Goal: Task Accomplishment & Management: Use online tool/utility

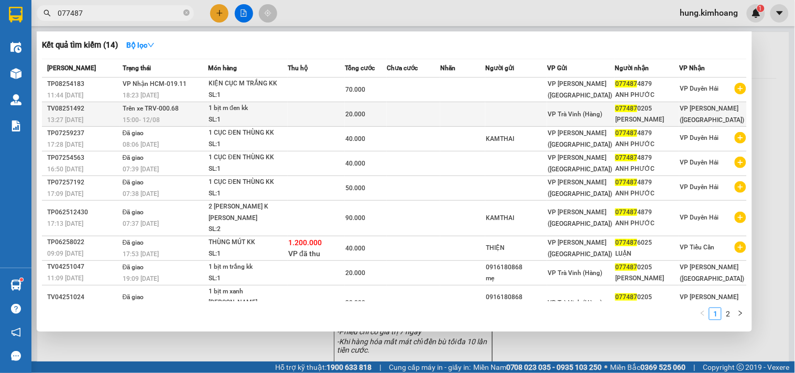
type input "077487"
click at [358, 112] on span "20.000" at bounding box center [355, 114] width 20 height 7
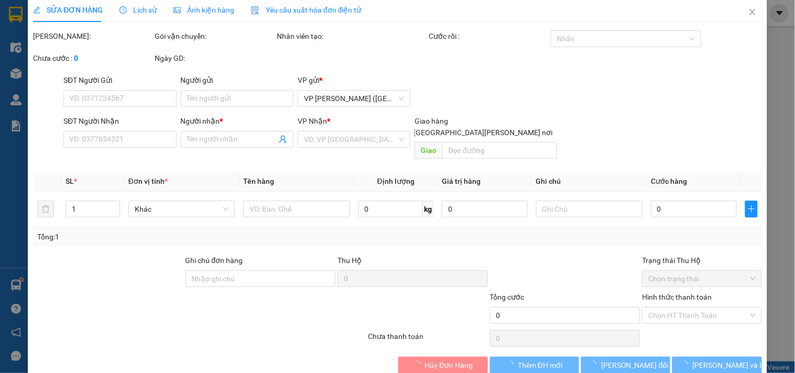
scroll to position [12, 0]
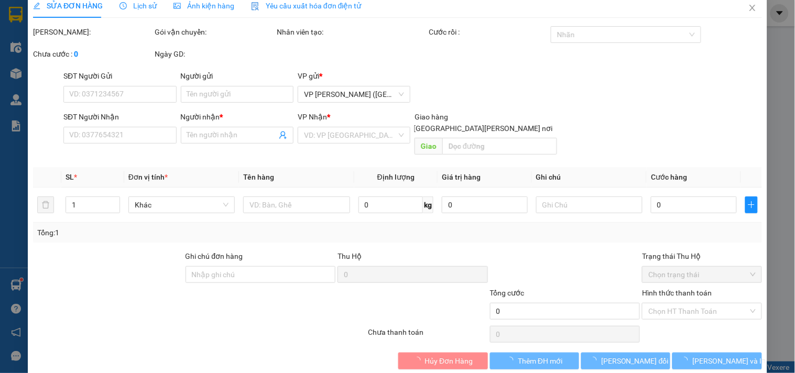
type input "0774870205"
type input "[PERSON_NAME]"
type input "20.000"
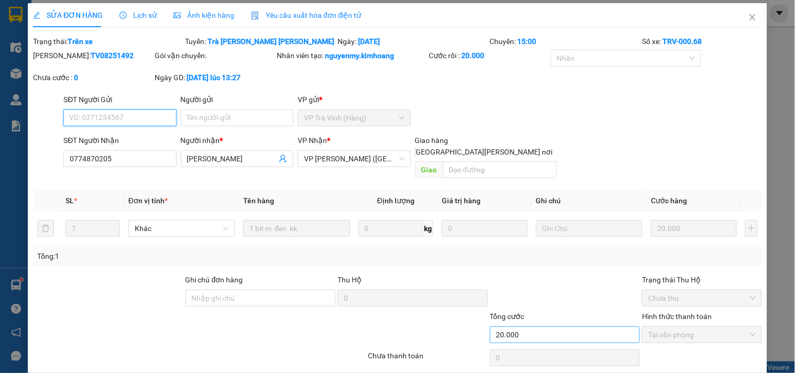
scroll to position [0, 0]
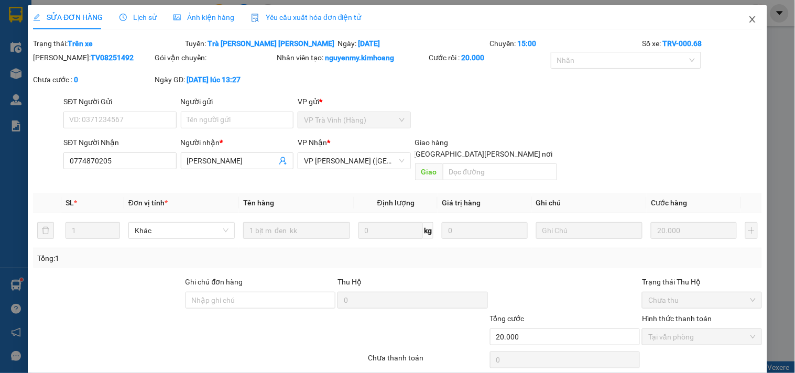
click at [752, 21] on span "Close" at bounding box center [751, 19] width 29 height 29
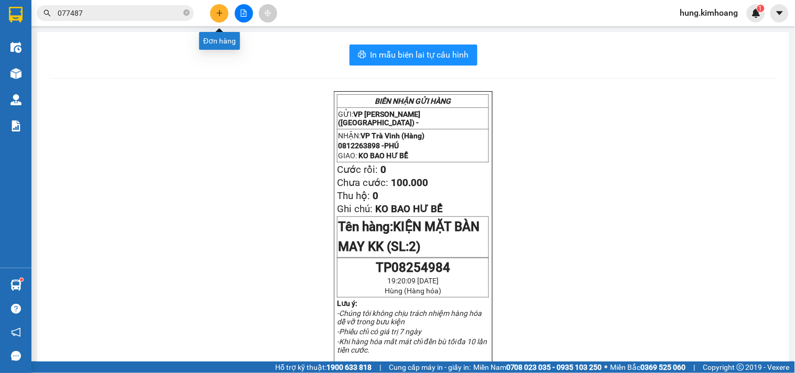
click at [221, 13] on icon "plus" at bounding box center [219, 13] width 6 height 1
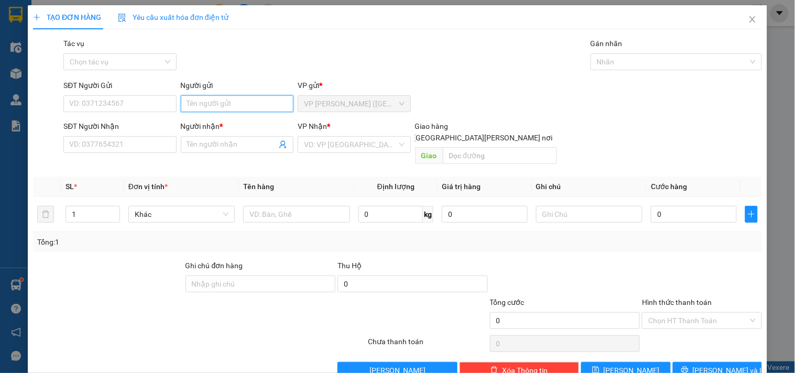
click at [203, 100] on input "Người gửi" at bounding box center [237, 103] width 113 height 17
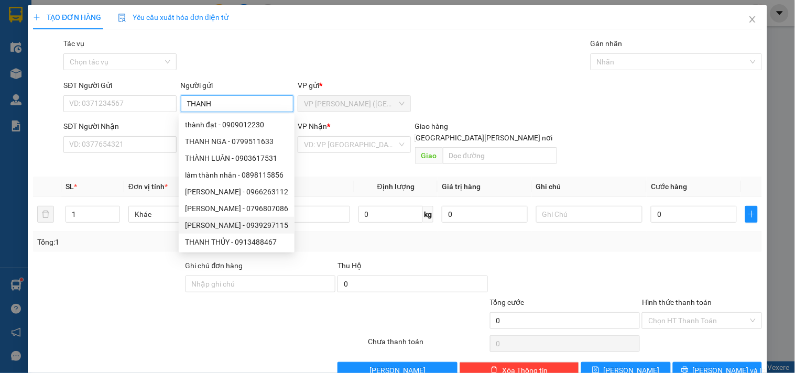
type input "THANH"
click at [277, 333] on div at bounding box center [199, 343] width 335 height 21
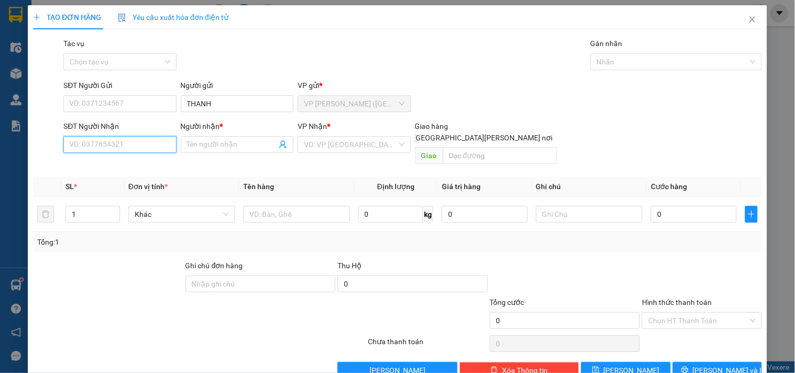
click at [167, 144] on input "SĐT Người Nhận" at bounding box center [119, 144] width 113 height 17
click at [191, 145] on input "Người nhận *" at bounding box center [232, 145] width 90 height 12
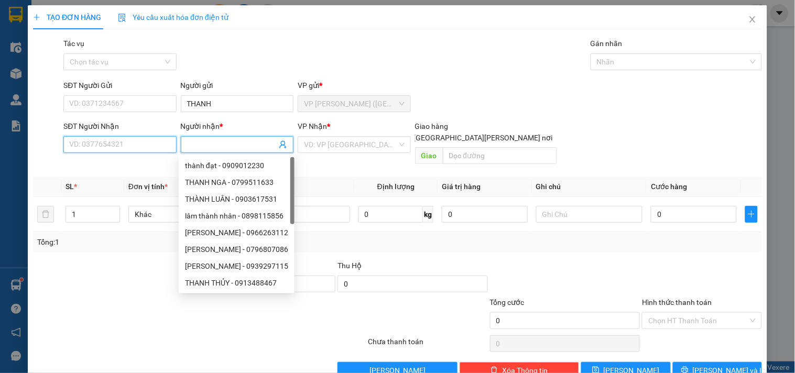
click at [144, 142] on input "SĐT Người Nhận" at bounding box center [119, 144] width 113 height 17
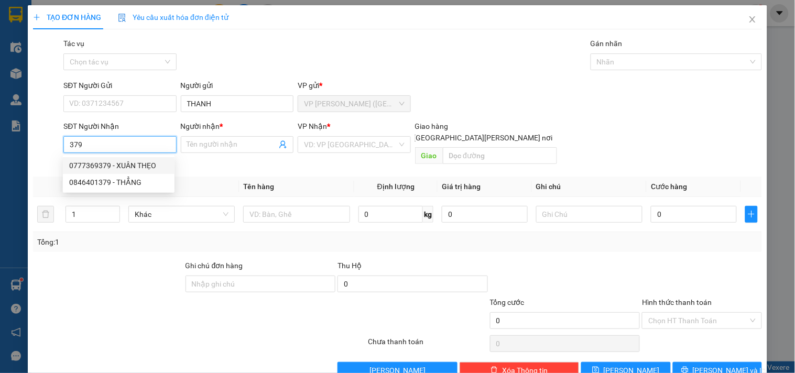
click at [127, 169] on div "0777369379 - XUÂN THẸO" at bounding box center [118, 166] width 99 height 12
type input "0777369379"
type input "XUÂN THẸO"
type input "3.850.000"
type input "50.000"
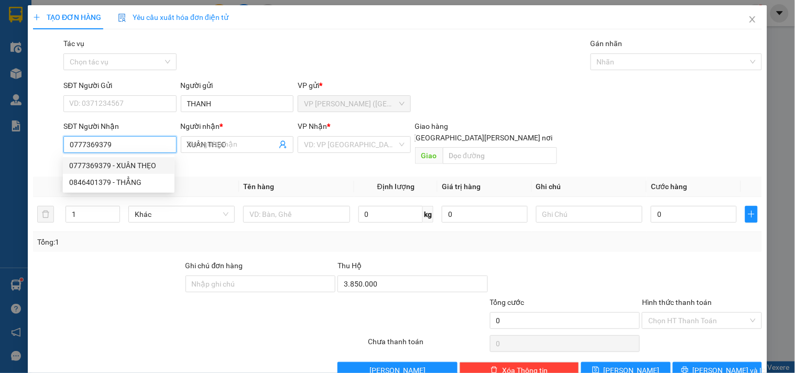
type input "50.000"
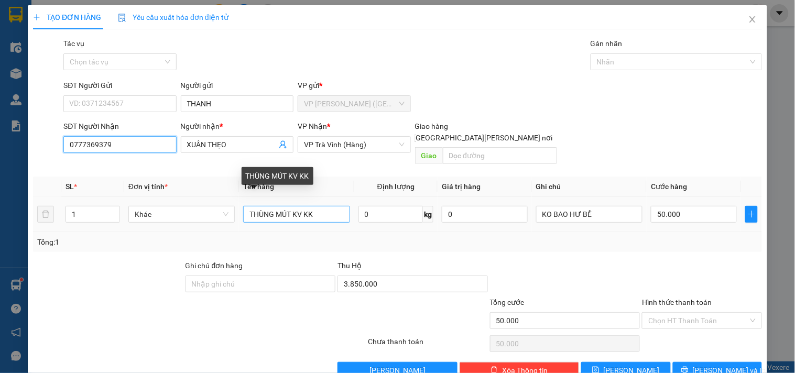
type input "0777369379"
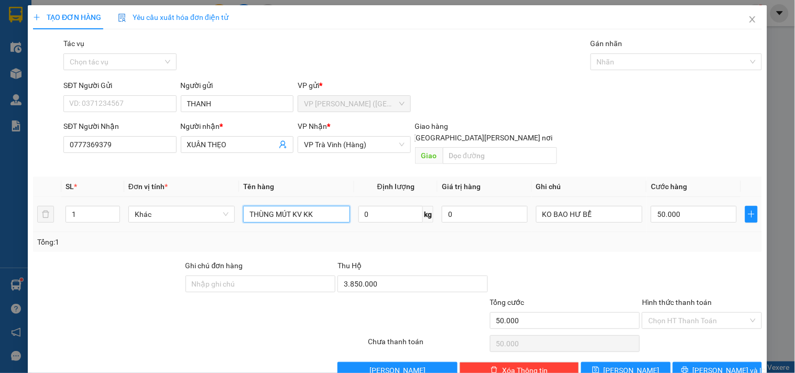
drag, startPoint x: 316, startPoint y: 206, endPoint x: 241, endPoint y: 218, distance: 76.4
click at [242, 218] on td "THÙNG MÚT KV KK" at bounding box center [296, 214] width 115 height 35
type input "1 CỤC ĐEN KV KK"
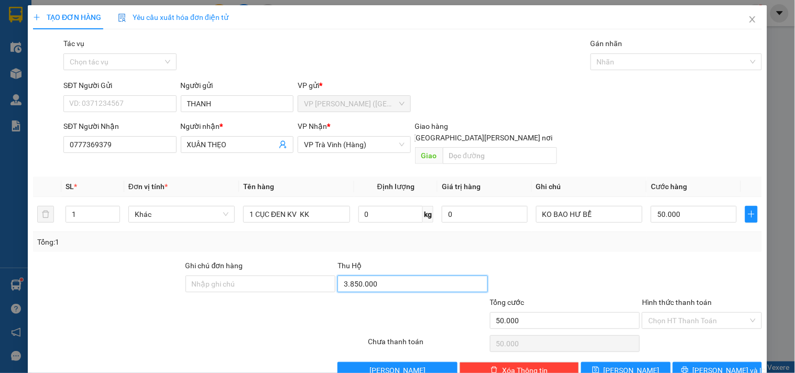
click at [415, 276] on input "3.850.000" at bounding box center [412, 284] width 150 height 17
type input "430.000"
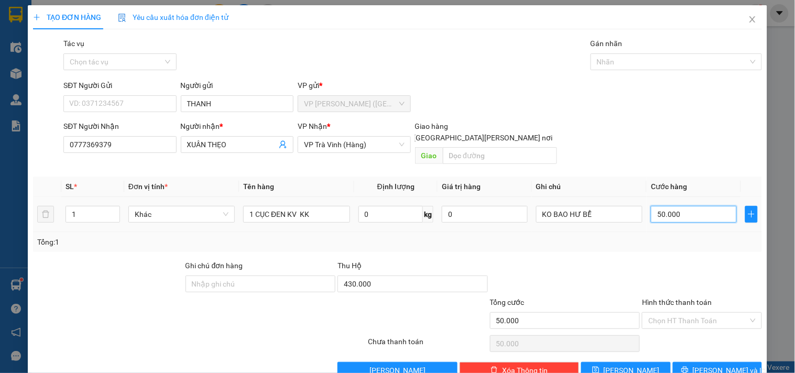
click at [688, 206] on input "50.000" at bounding box center [694, 214] width 86 height 17
type input "2"
type input "25"
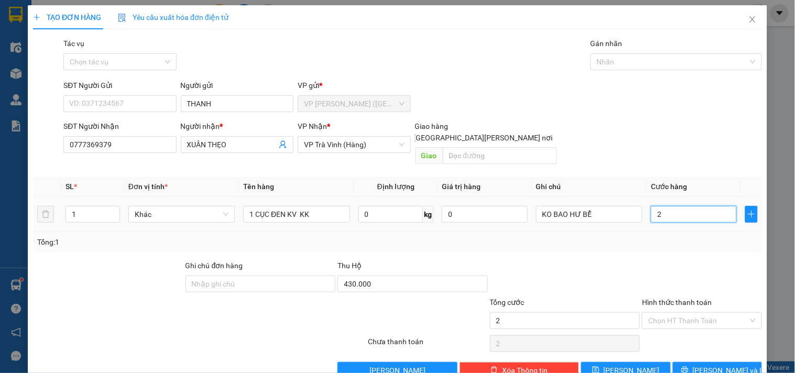
type input "25"
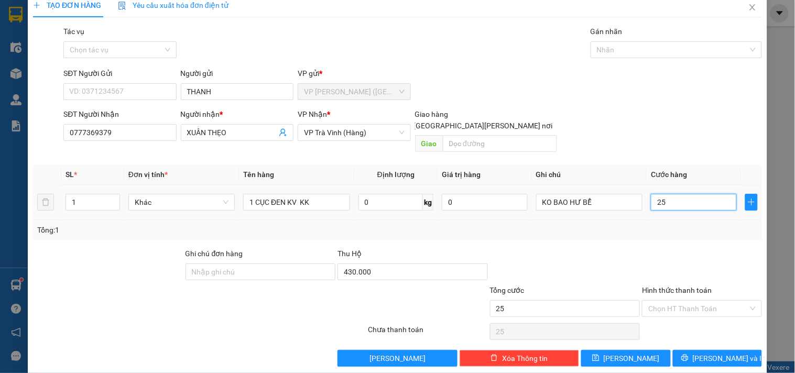
scroll to position [14, 0]
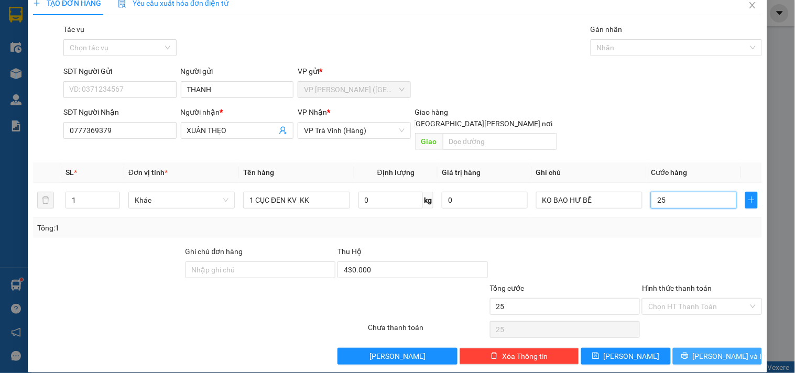
type input "25"
type input "25.000"
click at [716, 350] on span "[PERSON_NAME] và In" at bounding box center [728, 356] width 73 height 12
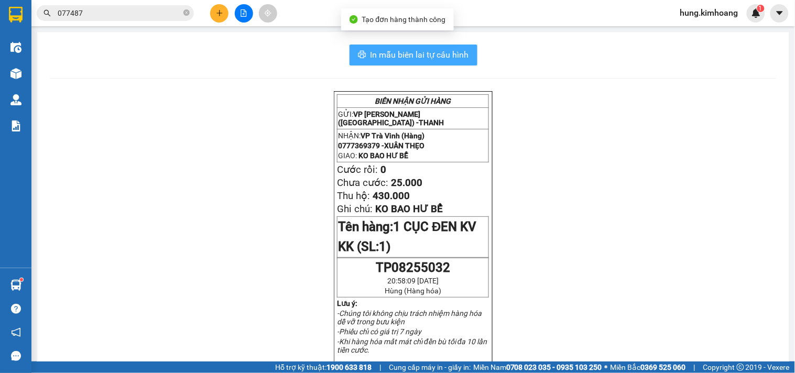
click at [462, 54] on span "In mẫu biên lai tự cấu hình" at bounding box center [419, 54] width 98 height 13
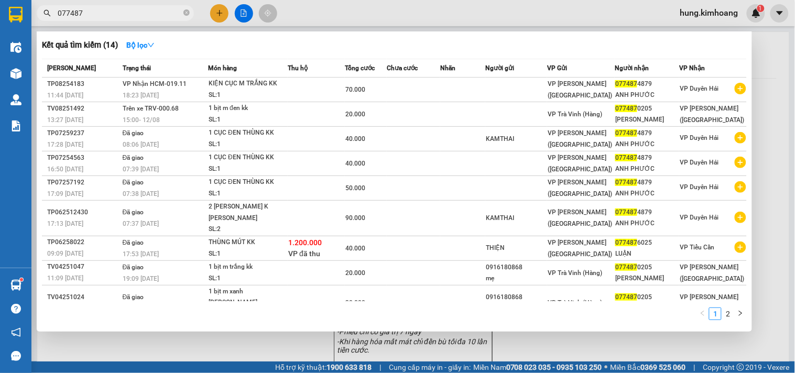
drag, startPoint x: 103, startPoint y: 16, endPoint x: 44, endPoint y: 27, distance: 59.6
click at [44, 23] on div "Kết quả [PERSON_NAME] ( 14 ) Bộ lọc Mã ĐH Trạng thái Món hàng Thu hộ Tổng [PERS…" at bounding box center [102, 13] width 204 height 18
drag, startPoint x: 189, startPoint y: 12, endPoint x: 168, endPoint y: 8, distance: 20.8
click at [187, 12] on icon "close-circle" at bounding box center [186, 12] width 6 height 6
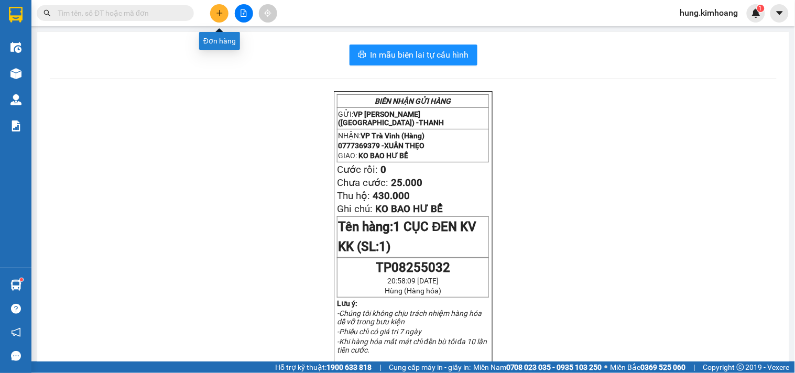
click at [223, 14] on icon "plus" at bounding box center [219, 12] width 7 height 7
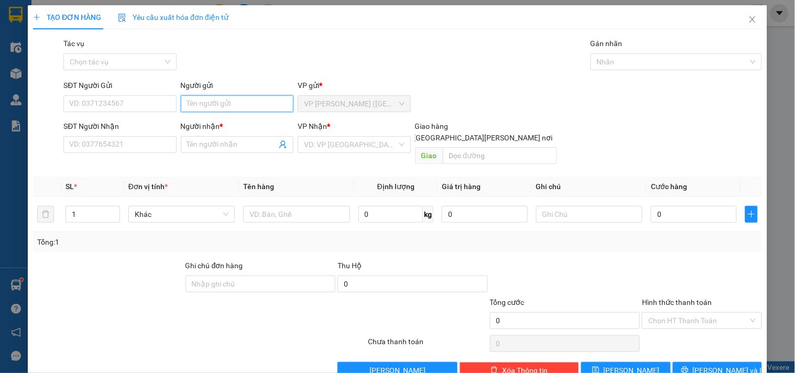
click at [188, 109] on input "Người gửi" at bounding box center [237, 103] width 113 height 17
type input "LABO THIÊN ÂN"
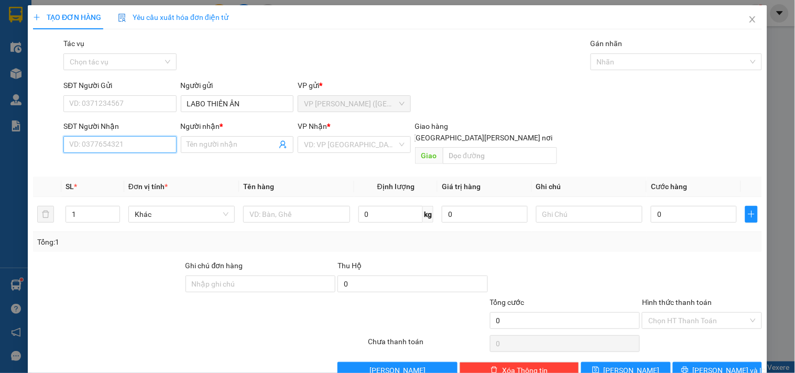
click at [147, 150] on input "SĐT Người Nhận" at bounding box center [119, 144] width 113 height 17
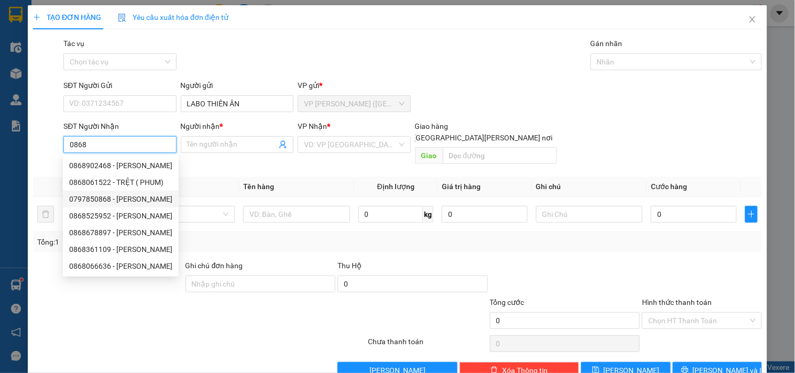
click at [144, 196] on div "0797850868 - [PERSON_NAME]" at bounding box center [120, 199] width 103 height 12
type input "0797850868"
type input "PHƯƠNG"
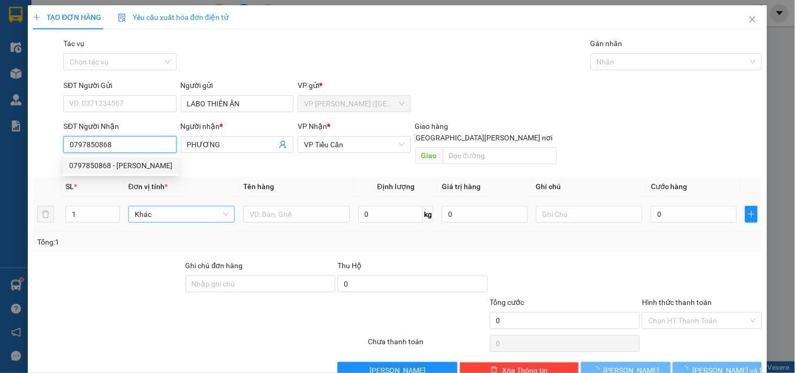
type input "35.000"
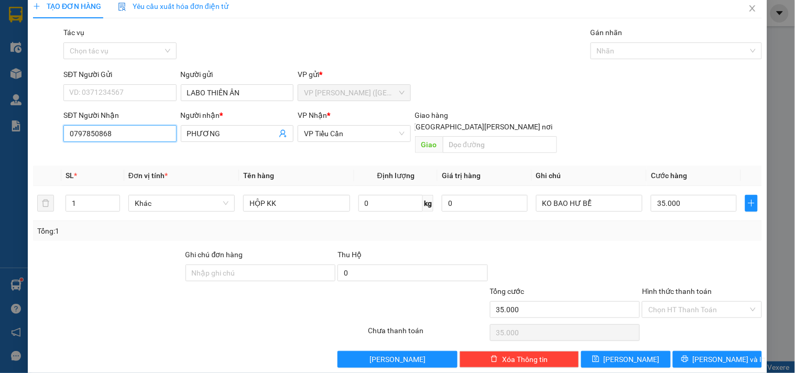
scroll to position [14, 0]
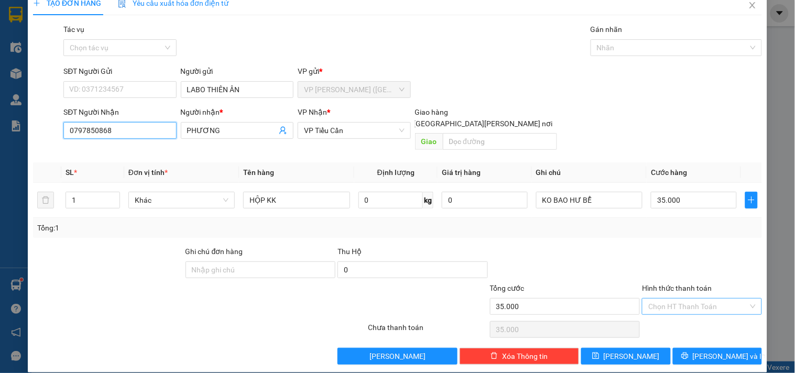
type input "0797850868"
click at [712, 299] on input "Hình thức thanh toán" at bounding box center [698, 307] width 100 height 16
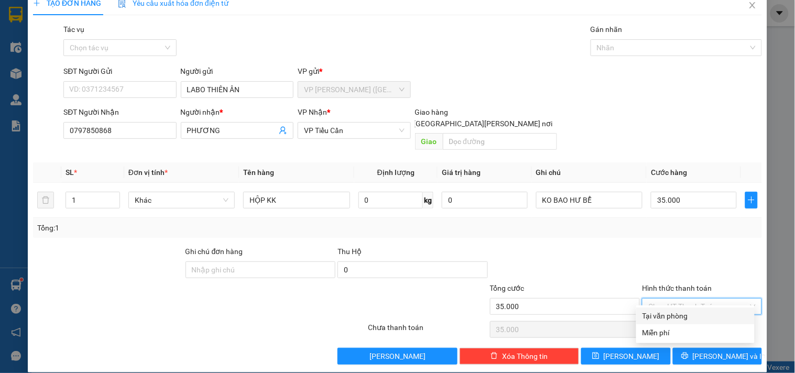
click at [685, 313] on div "Tại văn phòng" at bounding box center [695, 316] width 106 height 12
type input "0"
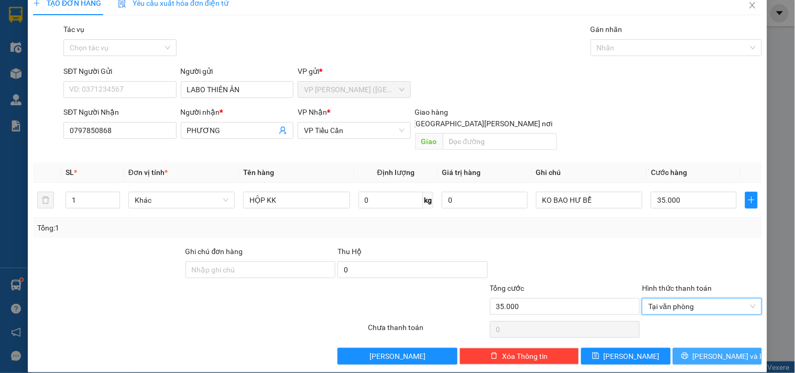
click at [688, 352] on icon "printer" at bounding box center [684, 355] width 7 height 7
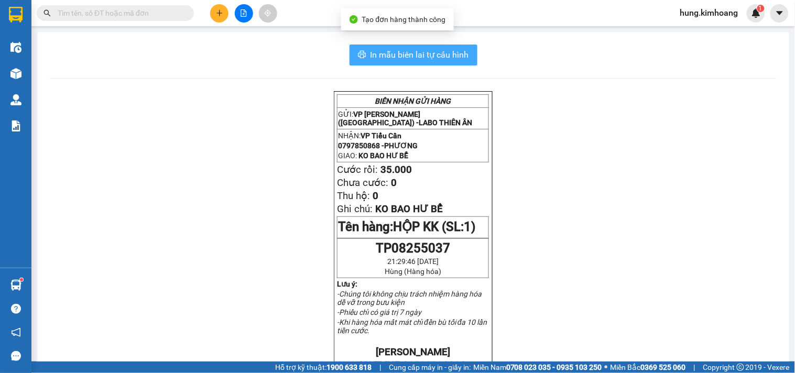
click at [381, 55] on span "In mẫu biên lai tự cấu hình" at bounding box center [419, 54] width 98 height 13
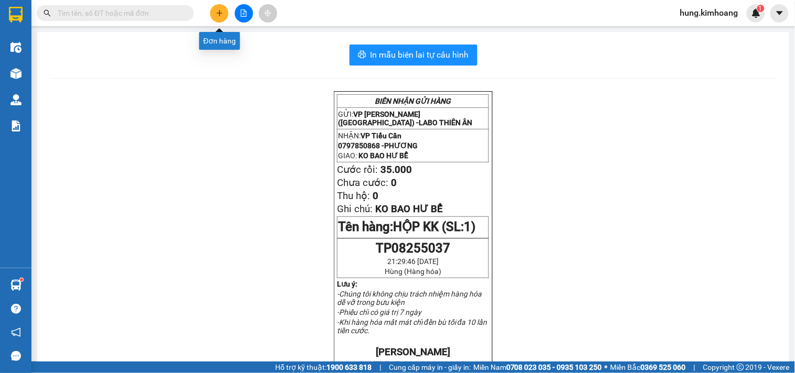
click at [222, 16] on icon "plus" at bounding box center [219, 12] width 7 height 7
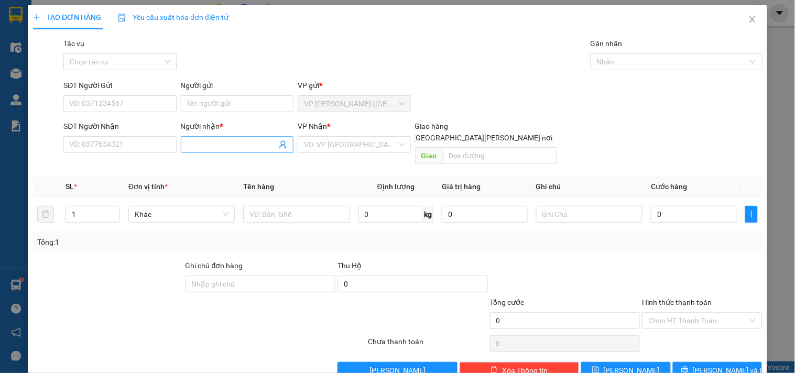
click at [194, 142] on input "Người nhận *" at bounding box center [232, 145] width 90 height 12
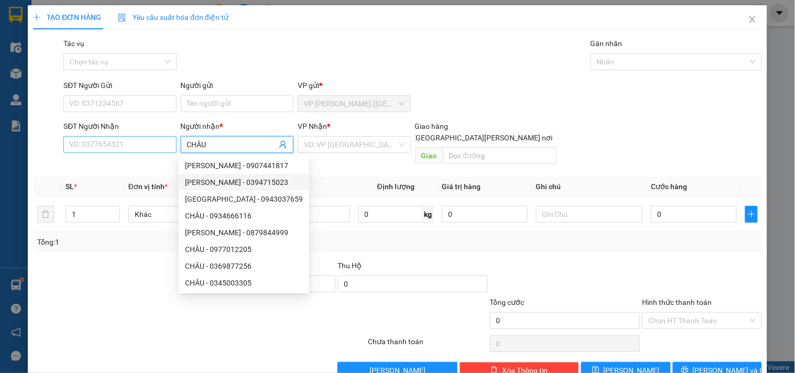
type input "CHÂU"
click at [110, 148] on input "SĐT Người Nhận" at bounding box center [119, 144] width 113 height 17
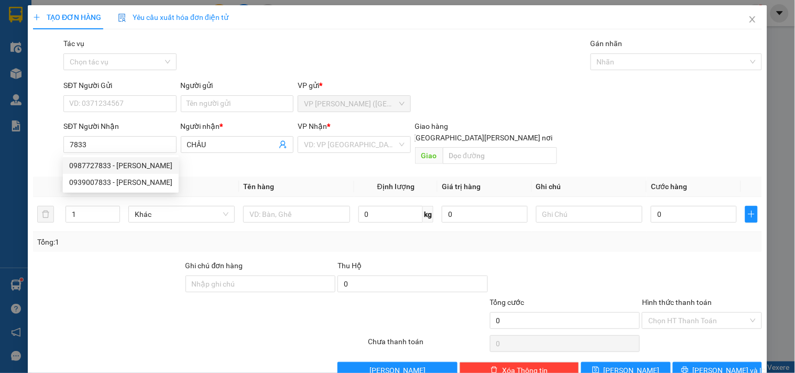
click at [130, 154] on div "SĐT Người [PERSON_NAME] 7833" at bounding box center [119, 138] width 113 height 37
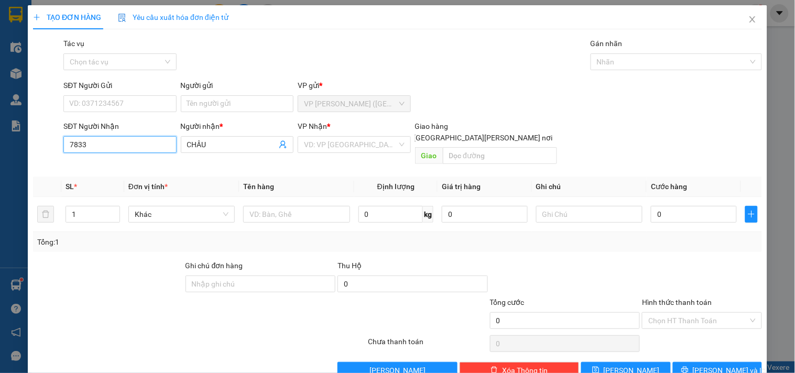
click at [118, 148] on input "7833" at bounding box center [119, 144] width 113 height 17
click at [123, 166] on div "0987727833 - [PERSON_NAME]" at bounding box center [120, 166] width 103 height 12
type input "0987727833"
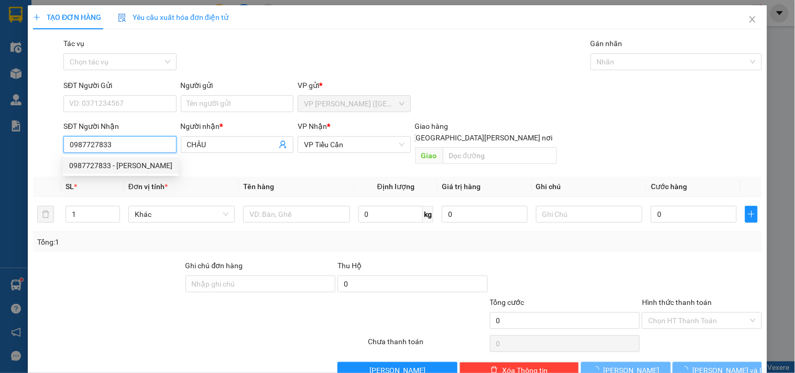
type input "35.000"
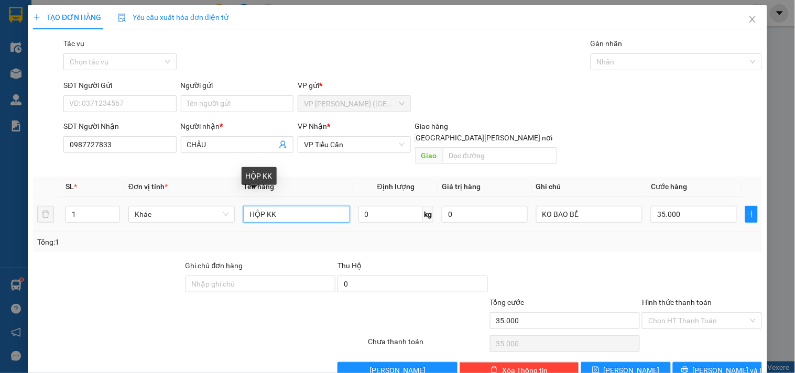
drag, startPoint x: 292, startPoint y: 204, endPoint x: 263, endPoint y: 213, distance: 30.5
click at [249, 213] on div "HỘP KK" at bounding box center [296, 214] width 106 height 21
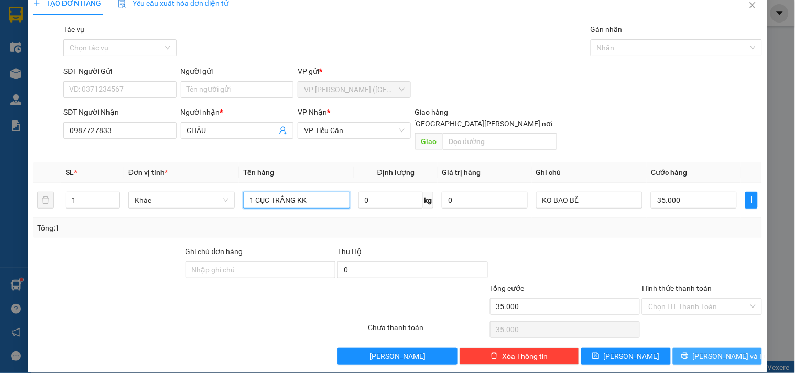
type input "1 CỤC TRẮNG KK"
click at [723, 350] on span "[PERSON_NAME] và In" at bounding box center [728, 356] width 73 height 12
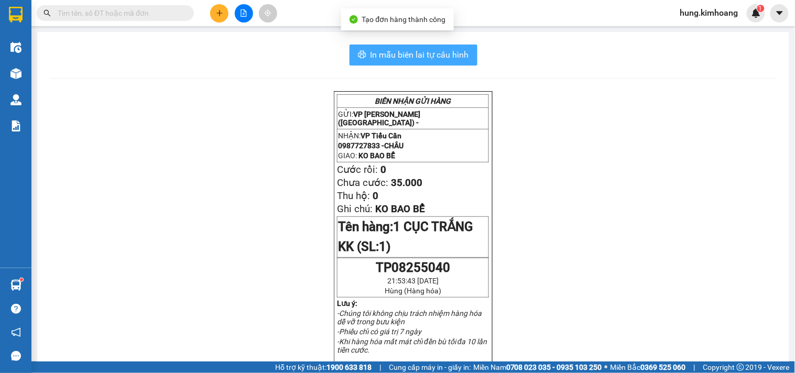
click at [465, 47] on button "In mẫu biên lai tự cấu hình" at bounding box center [413, 55] width 128 height 21
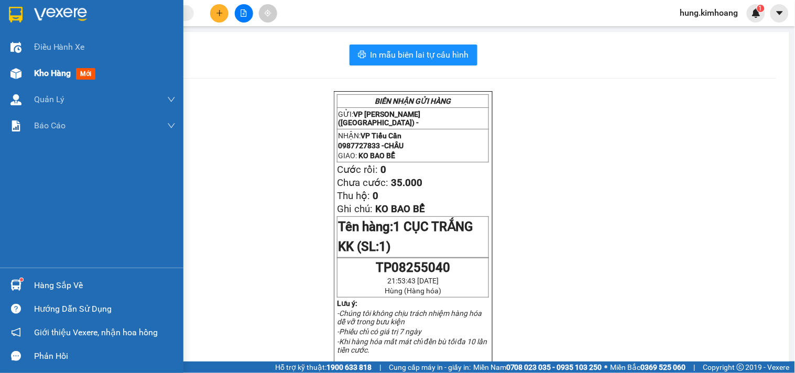
click at [31, 79] on div "Kho hàng mới" at bounding box center [91, 73] width 183 height 26
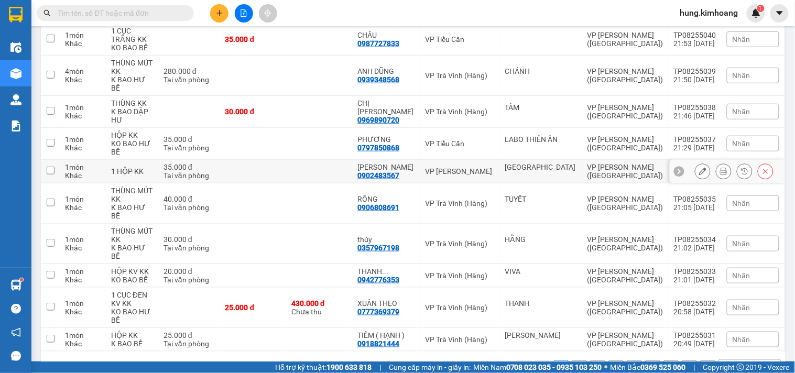
scroll to position [160, 0]
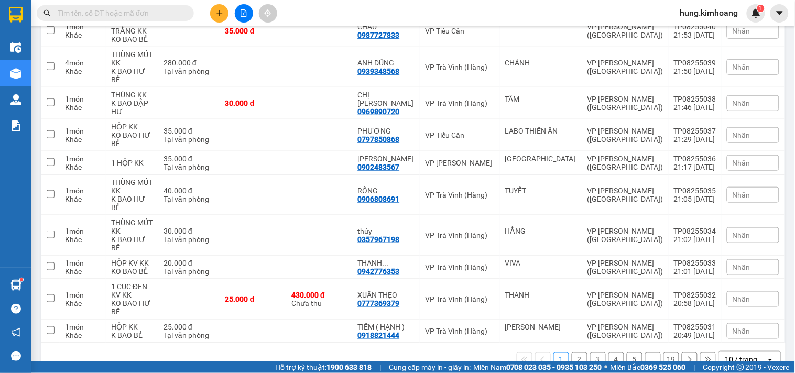
click at [745, 351] on div "10 / trang" at bounding box center [742, 359] width 47 height 17
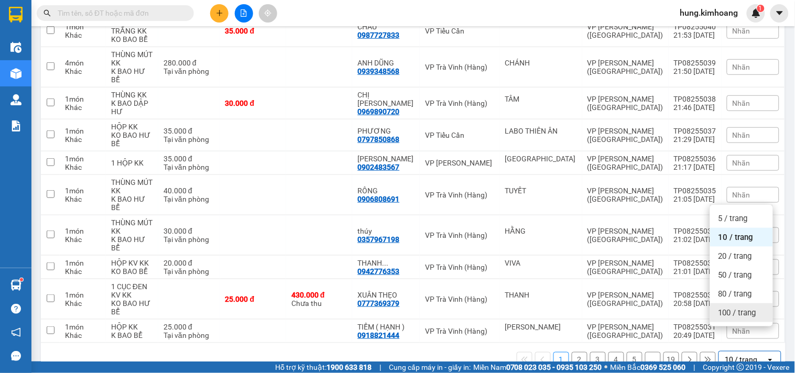
click at [740, 304] on div "100 / trang" at bounding box center [741, 312] width 63 height 19
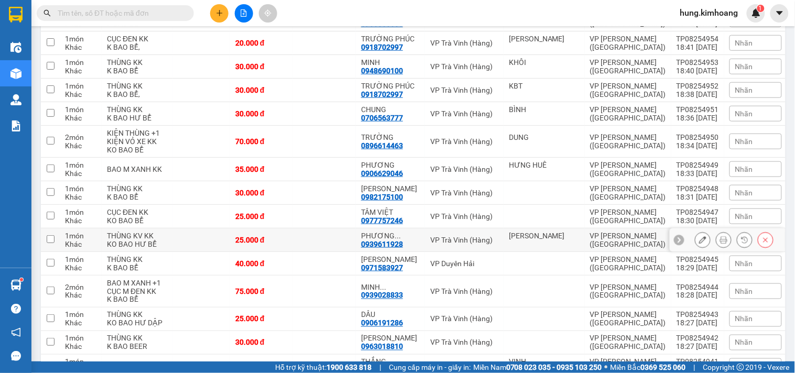
scroll to position [2463, 0]
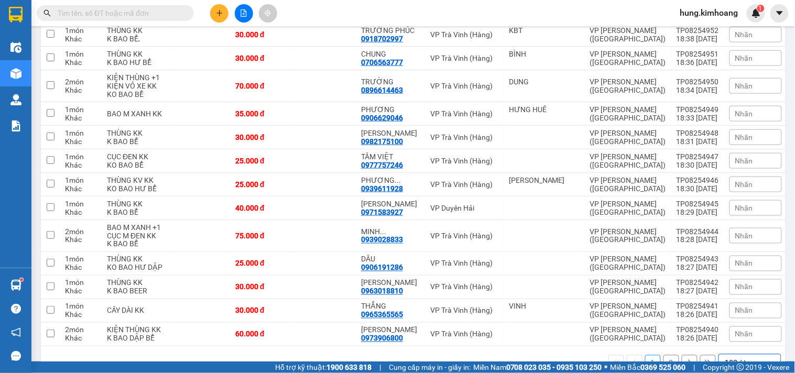
click at [663, 355] on button "2" at bounding box center [671, 363] width 16 height 16
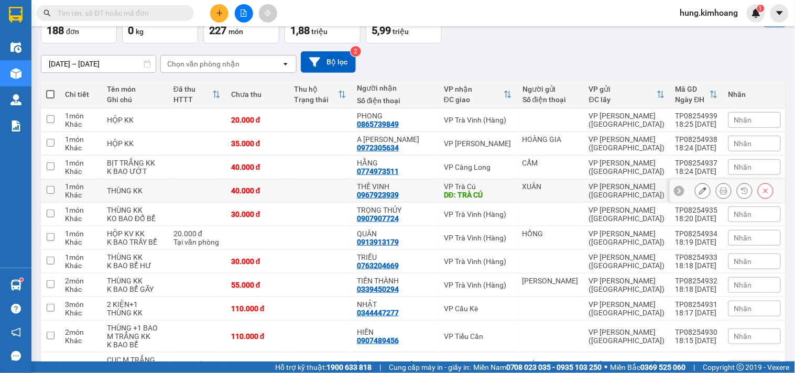
scroll to position [0, 0]
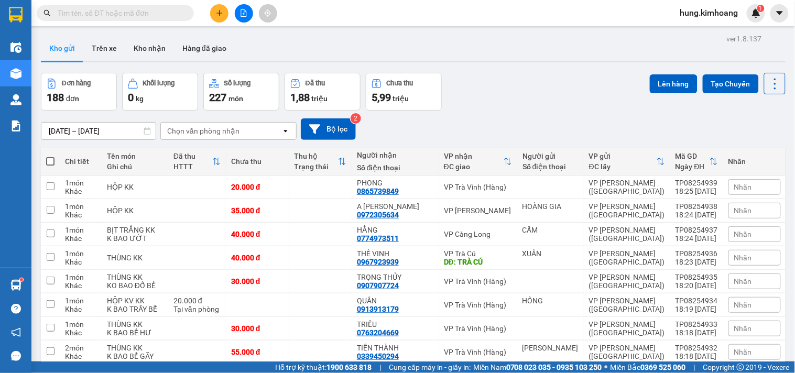
click at [50, 160] on span at bounding box center [50, 161] width 8 height 8
click at [50, 156] on input "checkbox" at bounding box center [50, 156] width 0 height 0
checkbox input "true"
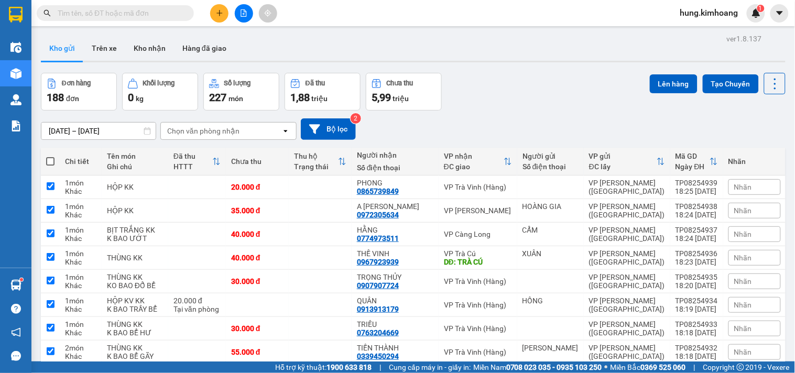
checkbox input "true"
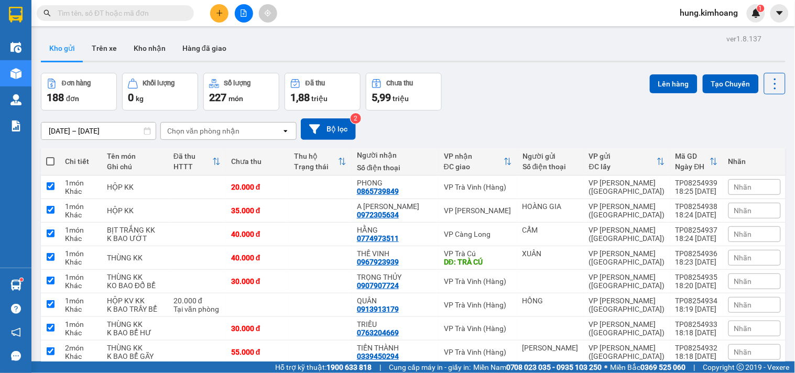
checkbox input "true"
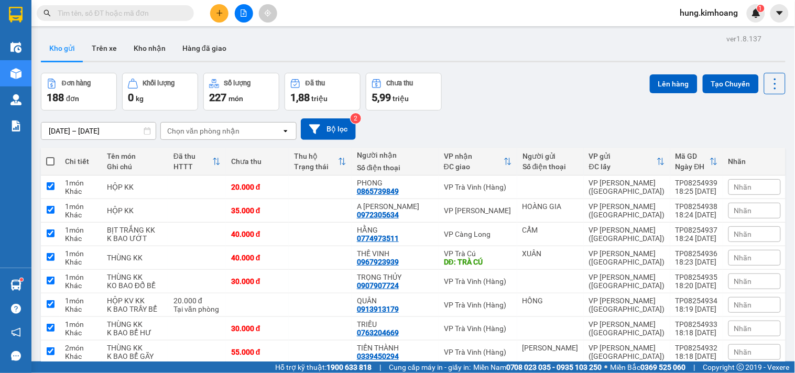
checkbox input "true"
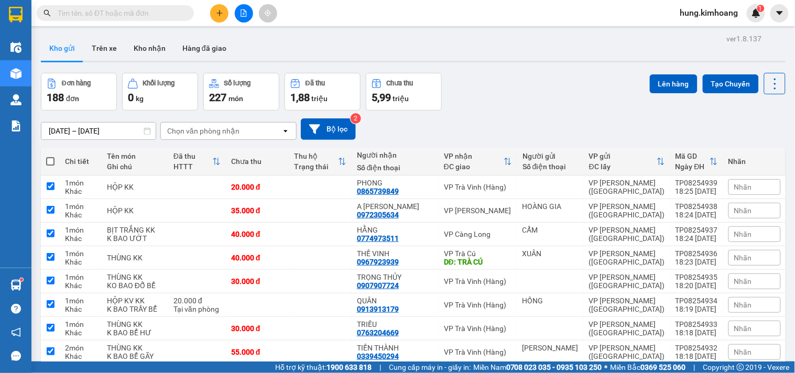
checkbox input "true"
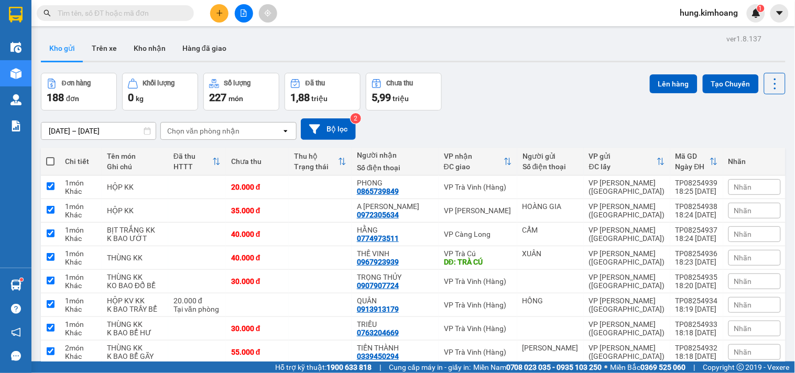
checkbox input "true"
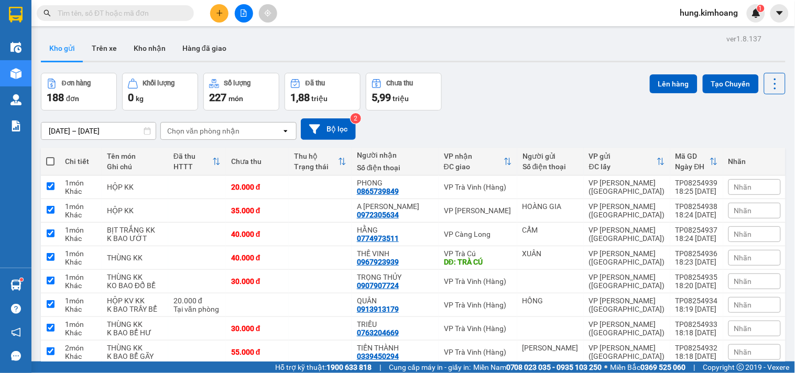
checkbox input "true"
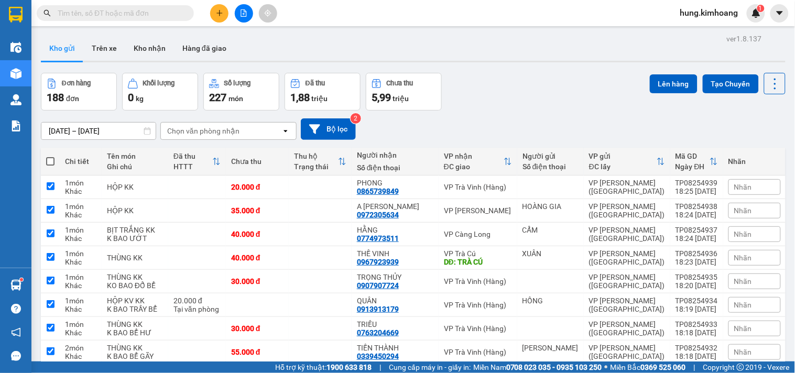
checkbox input "true"
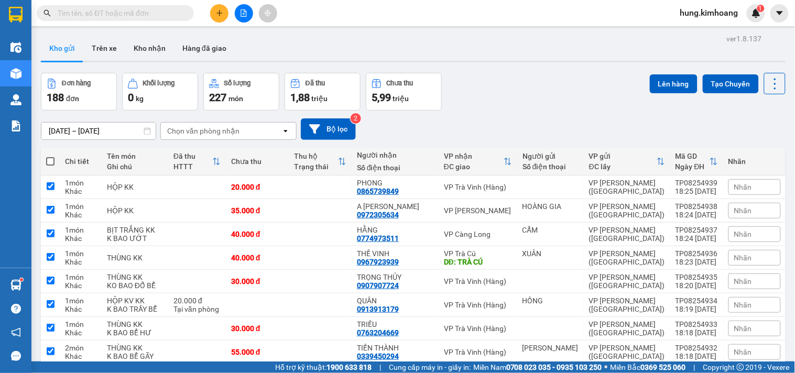
checkbox input "true"
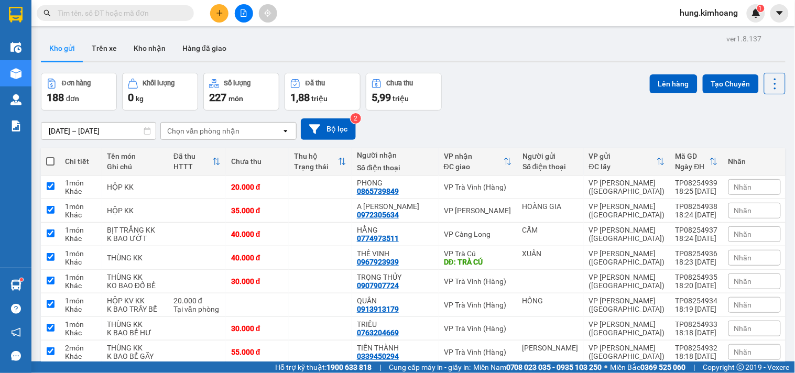
checkbox input "true"
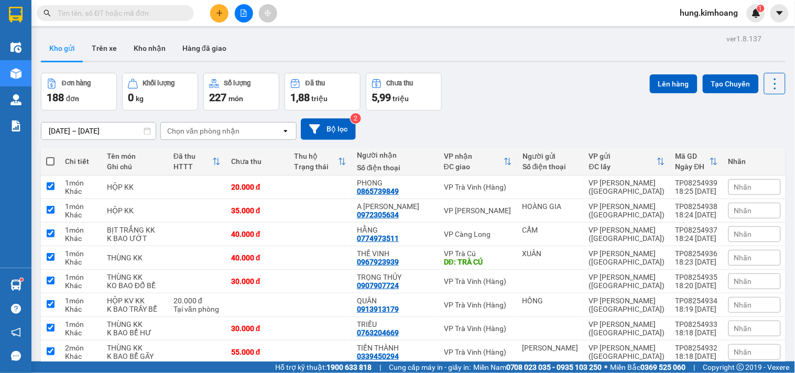
checkbox input "true"
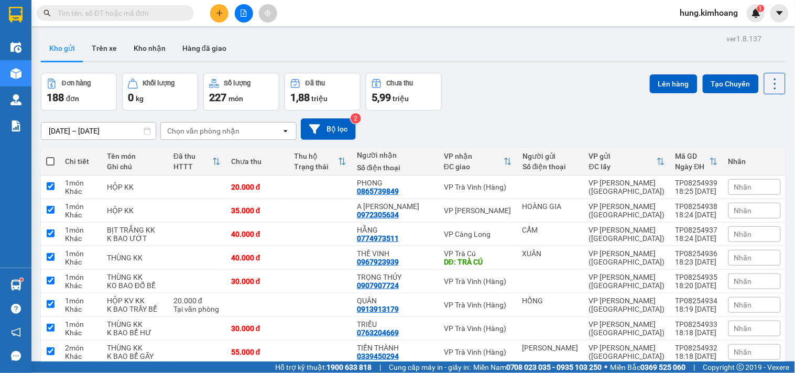
checkbox input "true"
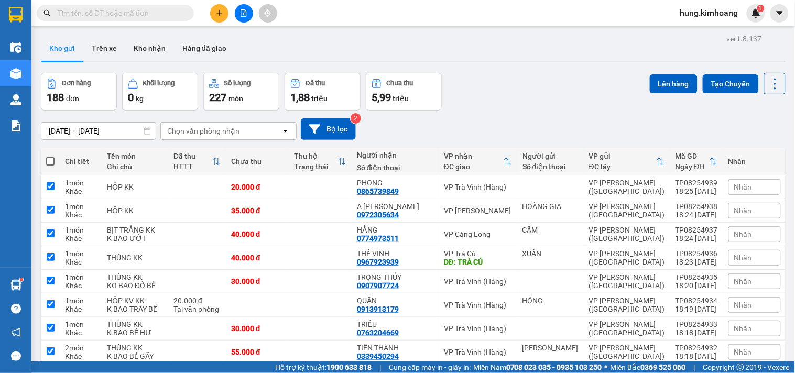
checkbox input "true"
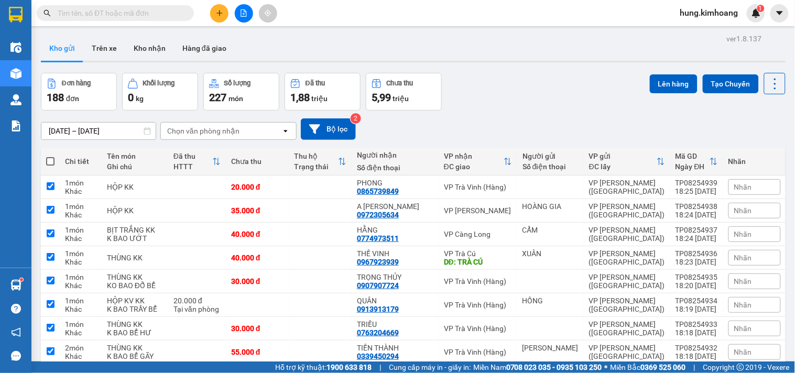
checkbox input "true"
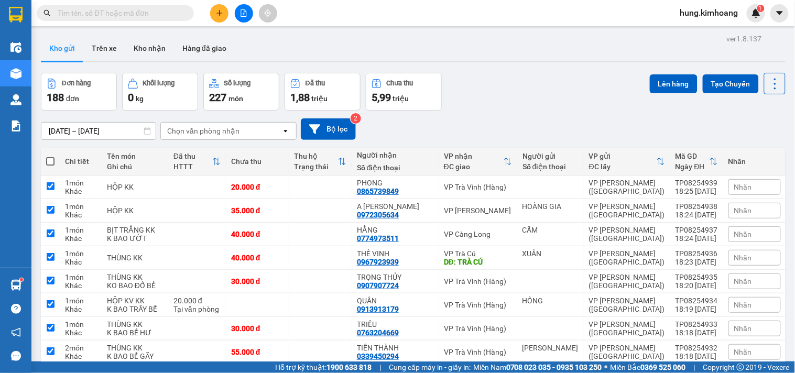
checkbox input "true"
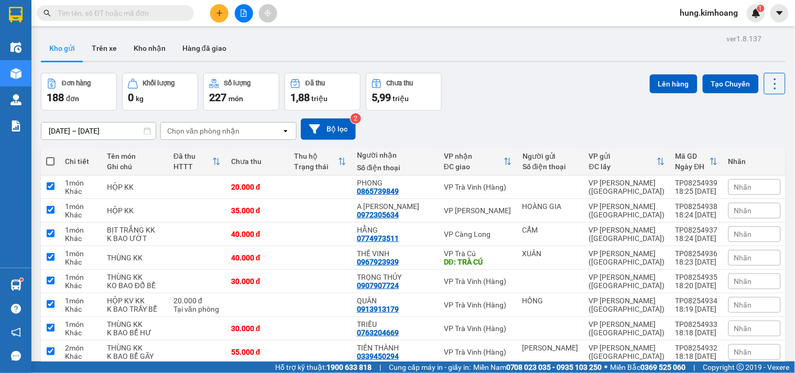
checkbox input "true"
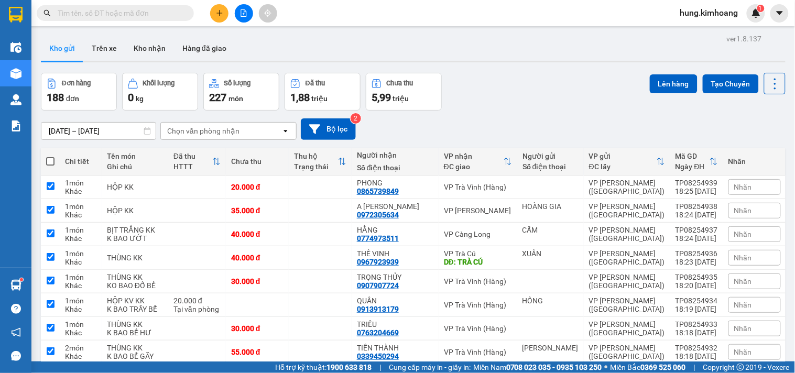
checkbox input "true"
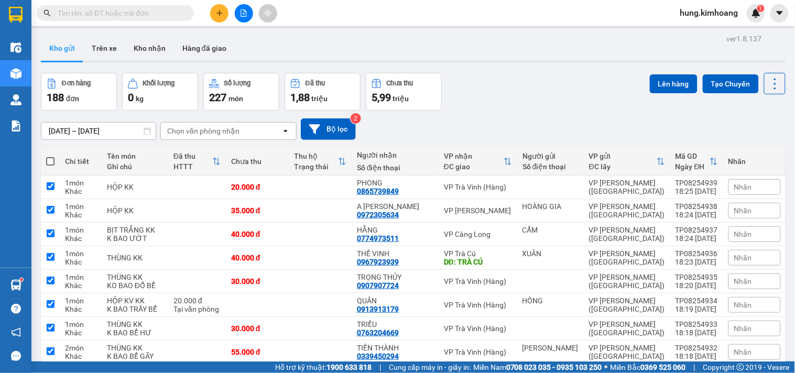
checkbox input "true"
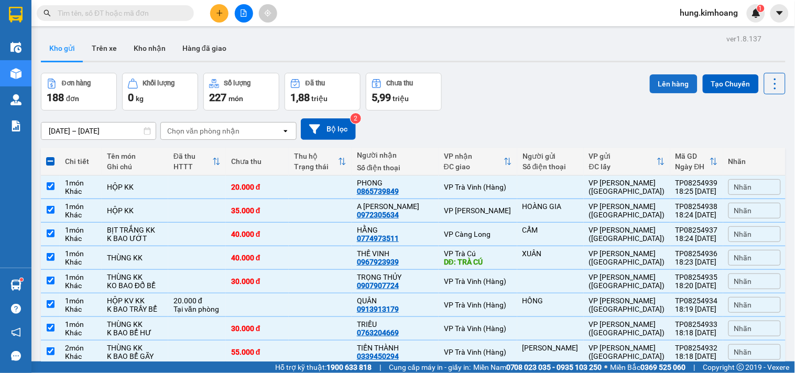
click at [666, 81] on button "Lên hàng" at bounding box center [674, 83] width 48 height 19
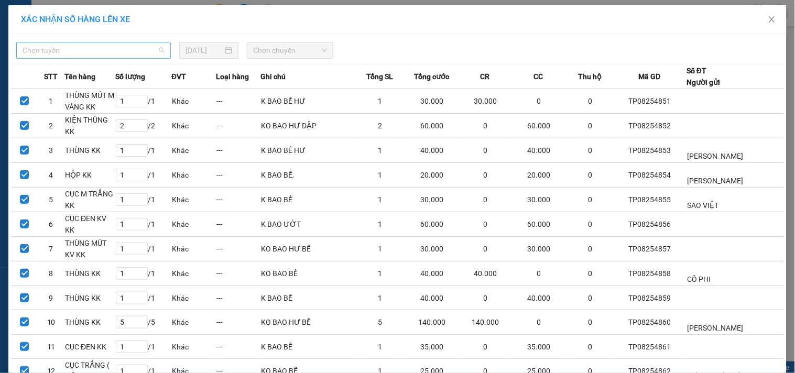
click at [46, 45] on span "Chọn tuyến" at bounding box center [94, 50] width 142 height 16
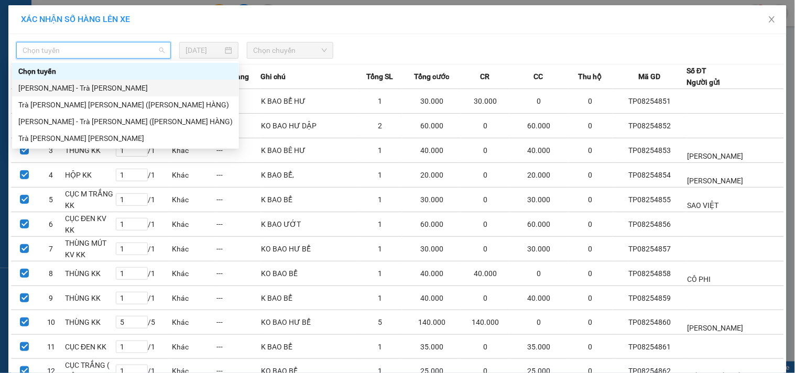
click at [53, 90] on div "[PERSON_NAME] - Trà [PERSON_NAME]" at bounding box center [125, 88] width 214 height 12
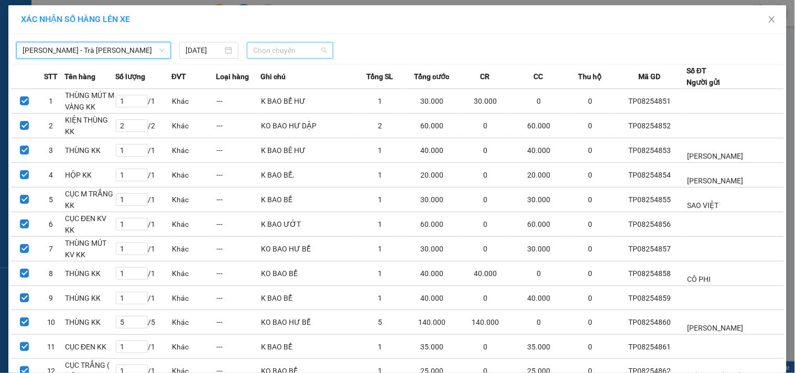
click at [296, 51] on span "Chọn chuyến" at bounding box center [290, 50] width 74 height 16
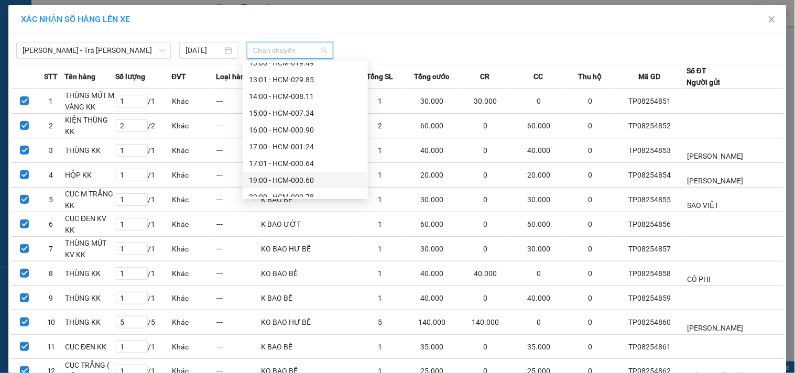
scroll to position [251, 0]
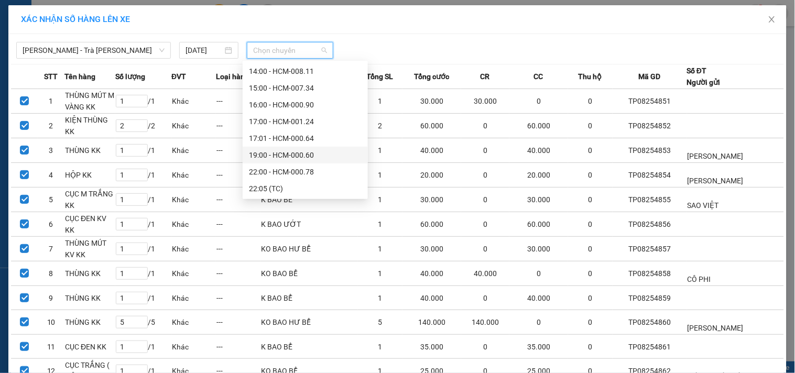
click at [295, 156] on div "19:00 - HCM-000.60" at bounding box center [305, 155] width 113 height 12
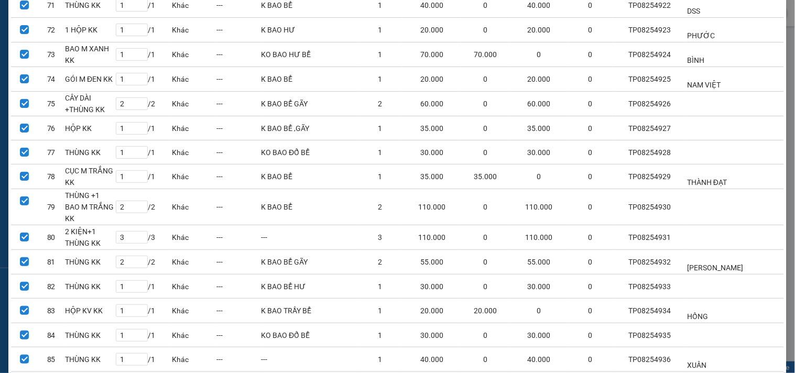
scroll to position [1977, 0]
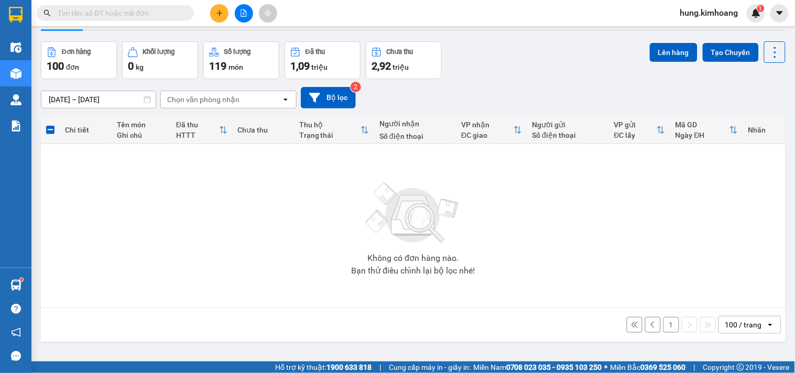
scroll to position [48, 0]
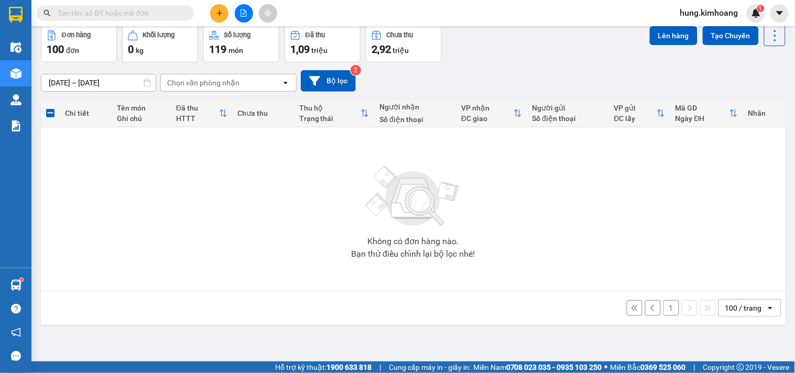
click at [667, 310] on button "1" at bounding box center [671, 308] width 16 height 16
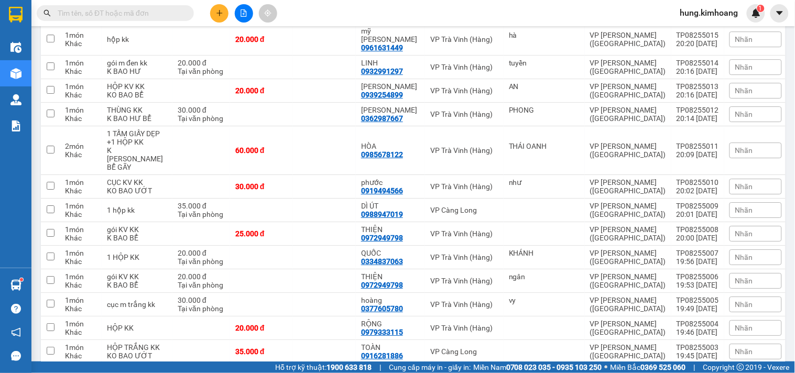
scroll to position [0, 0]
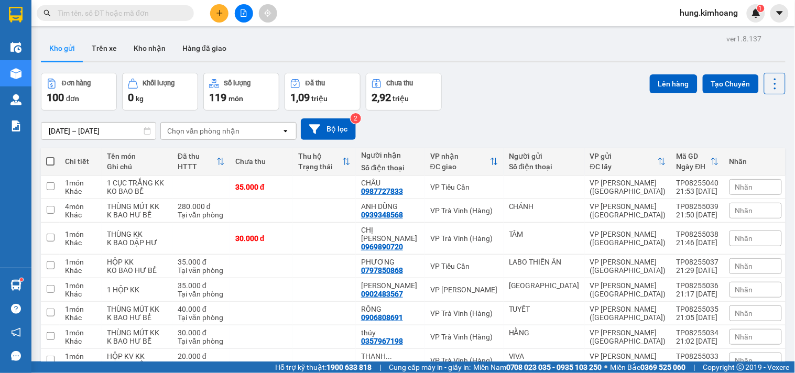
click at [52, 163] on span at bounding box center [50, 161] width 8 height 8
click at [50, 156] on input "checkbox" at bounding box center [50, 156] width 0 height 0
checkbox input "true"
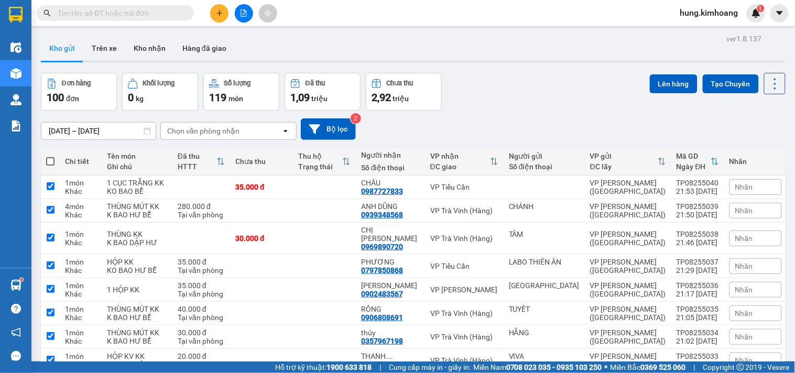
checkbox input "true"
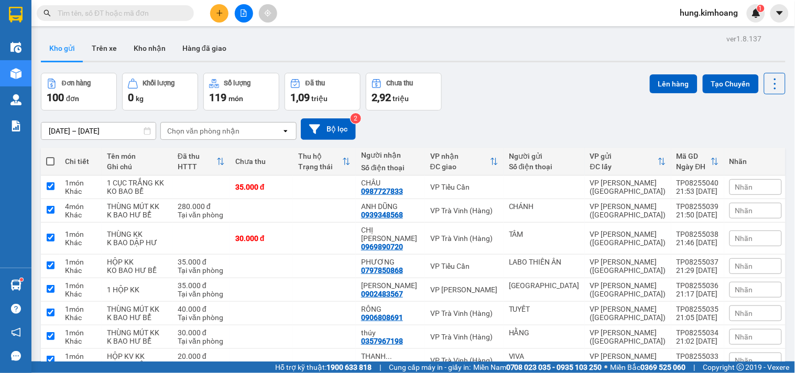
checkbox input "true"
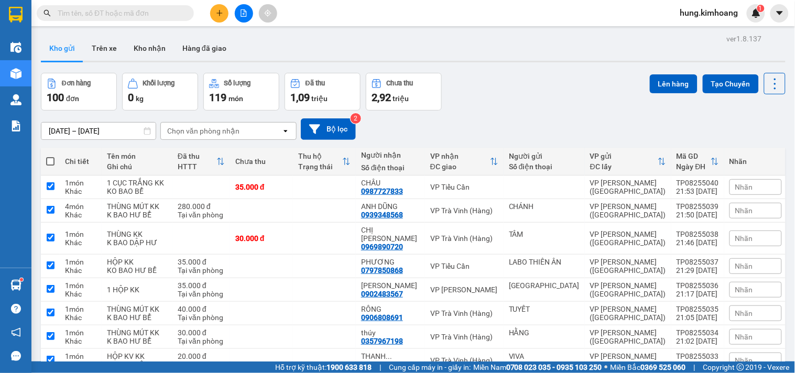
checkbox input "true"
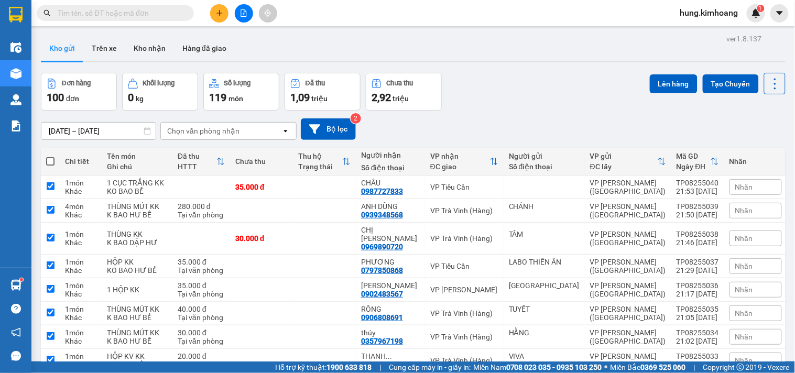
checkbox input "true"
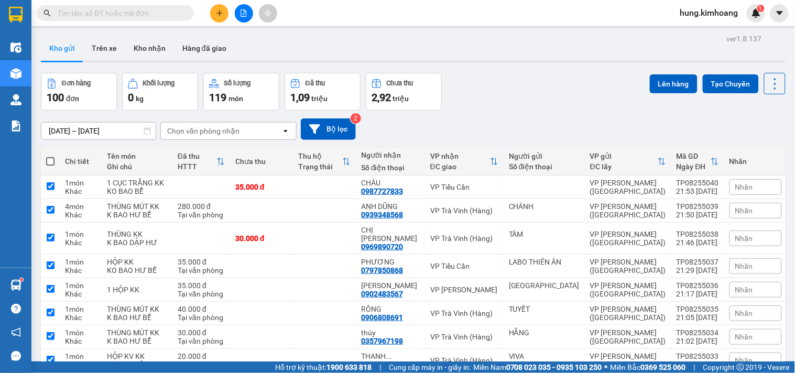
checkbox input "true"
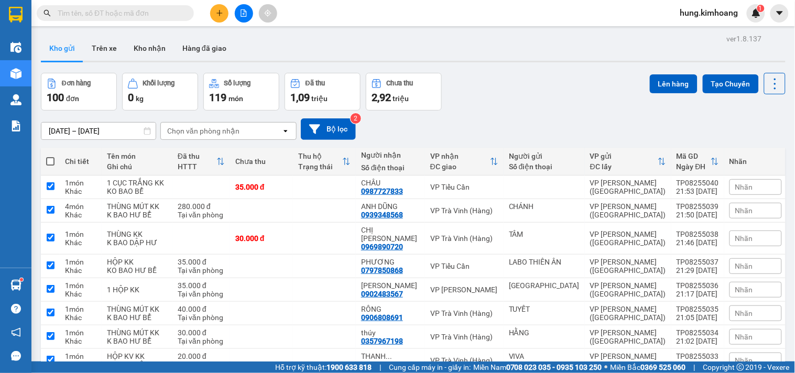
checkbox input "true"
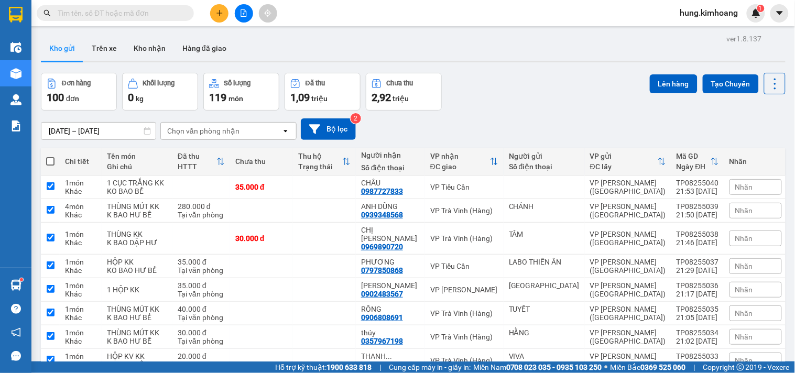
checkbox input "true"
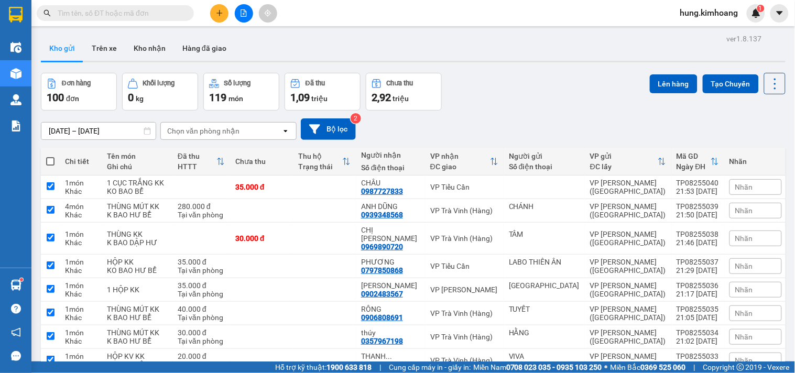
checkbox input "true"
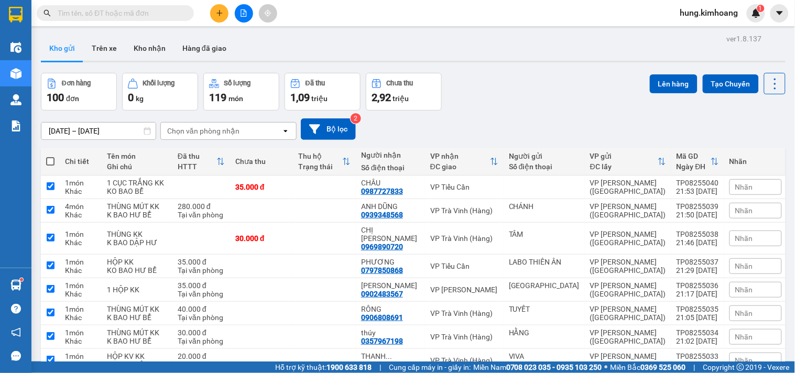
checkbox input "true"
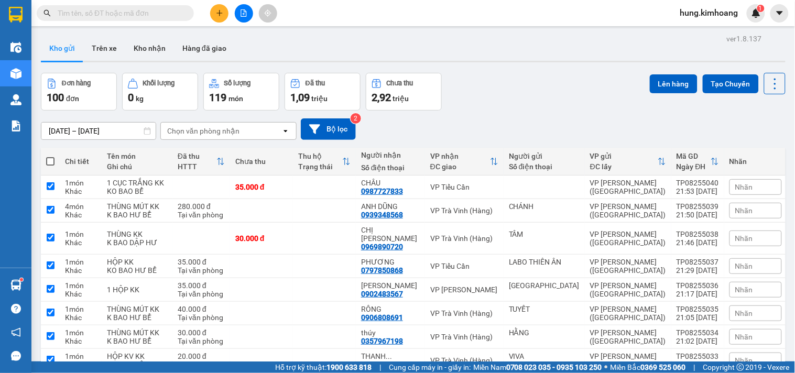
checkbox input "true"
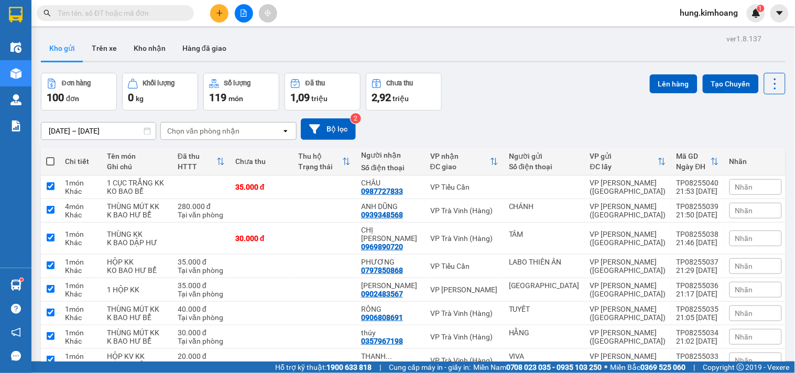
checkbox input "true"
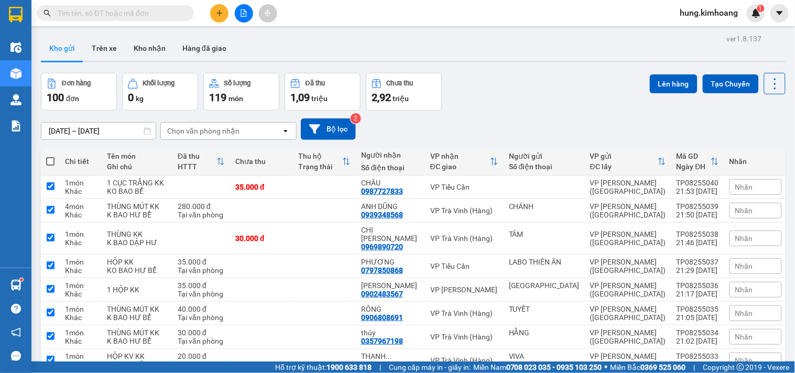
checkbox input "true"
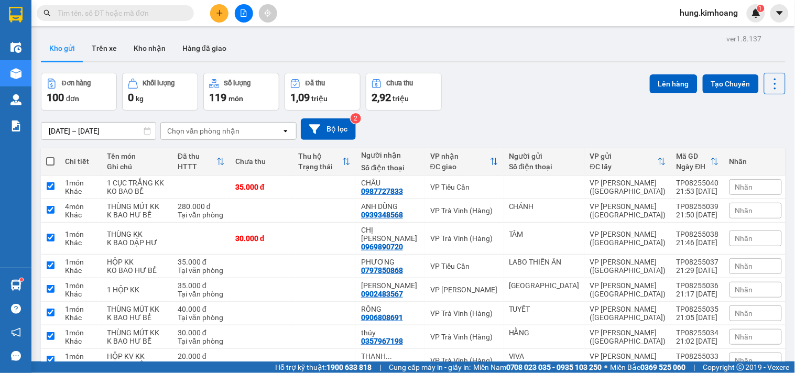
checkbox input "true"
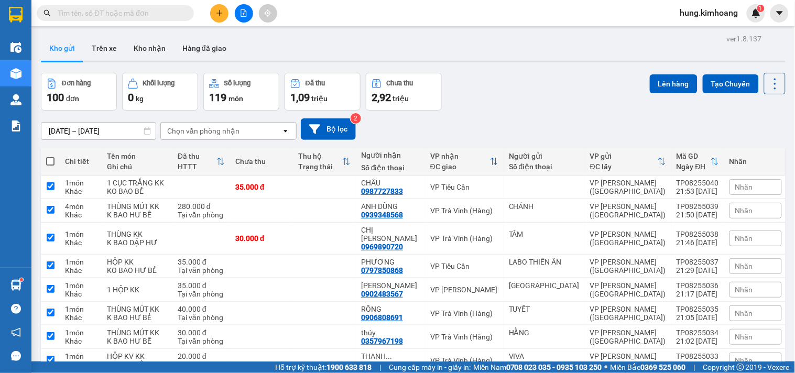
checkbox input "true"
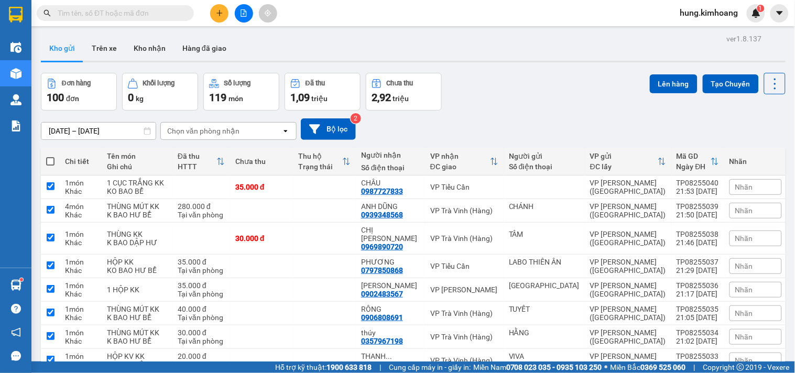
checkbox input "true"
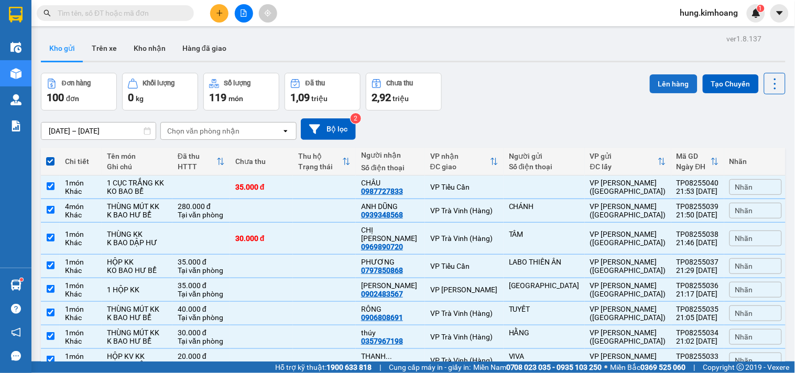
click at [658, 87] on button "Lên hàng" at bounding box center [674, 83] width 48 height 19
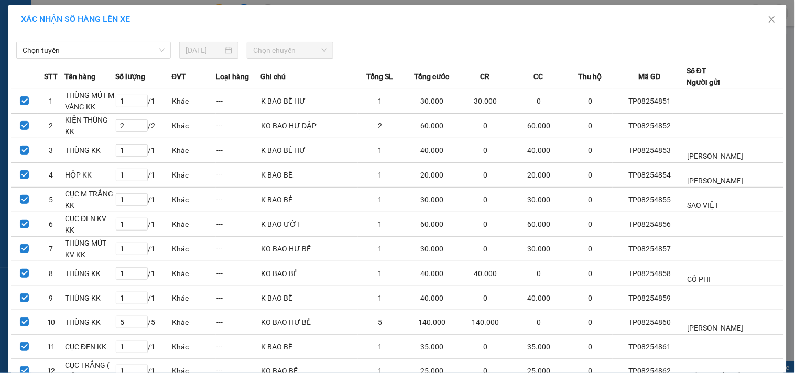
click at [108, 51] on span "Chọn tuyến" at bounding box center [94, 50] width 142 height 16
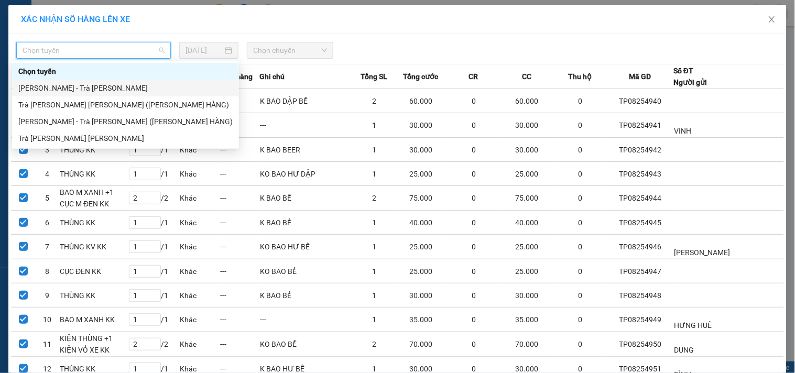
click at [70, 83] on div "[PERSON_NAME] - Trà [PERSON_NAME]" at bounding box center [125, 88] width 214 height 12
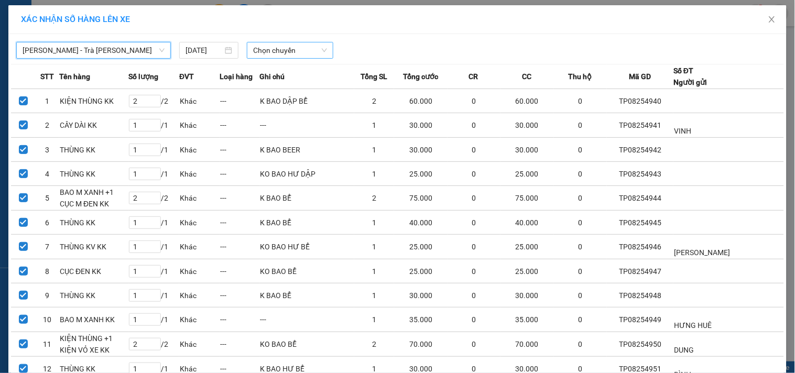
click at [282, 52] on span "Chọn chuyến" at bounding box center [290, 50] width 74 height 16
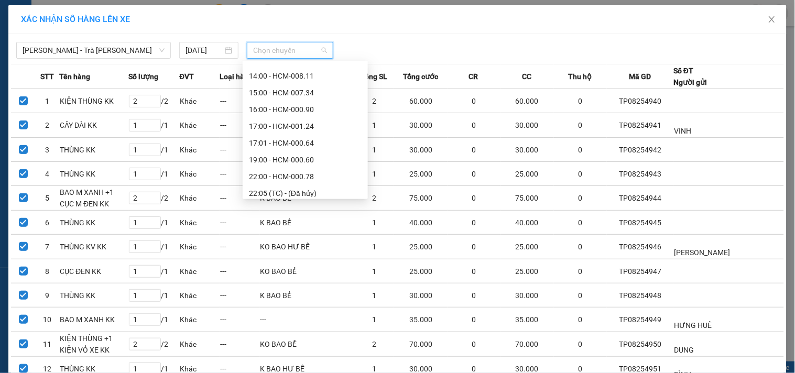
scroll to position [251, 0]
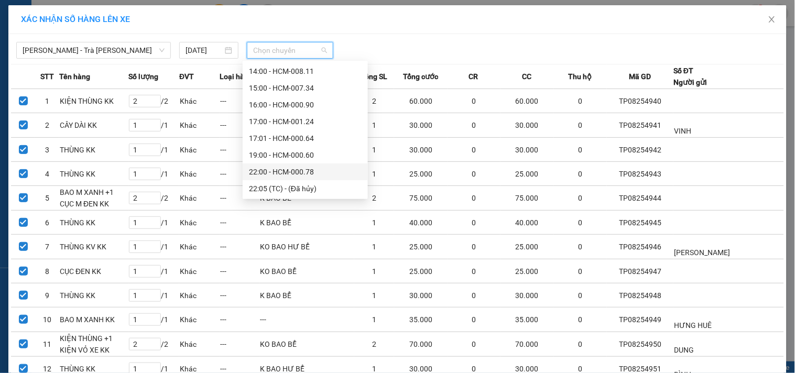
click at [301, 170] on div "22:00 - HCM-000.78" at bounding box center [305, 172] width 113 height 12
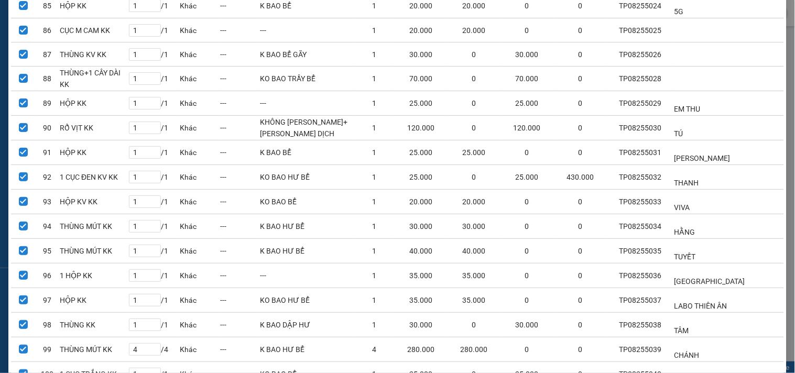
scroll to position [2243, 0]
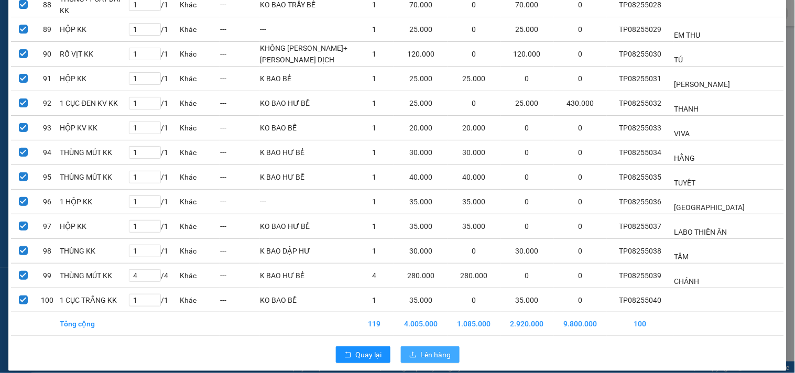
click at [438, 349] on span "Lên hàng" at bounding box center [436, 355] width 30 height 12
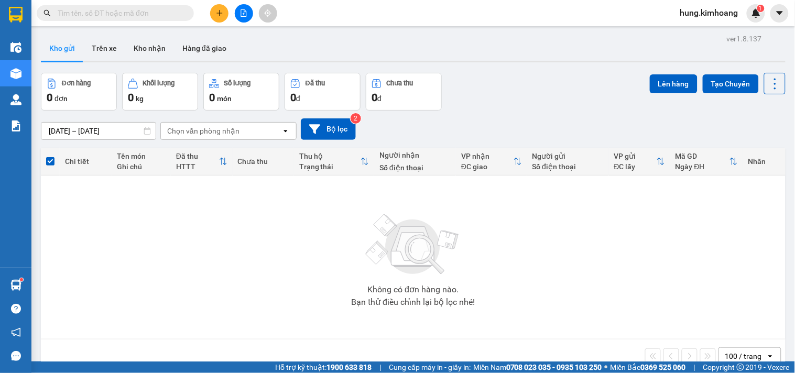
click at [695, 10] on span "hung.kimhoang" at bounding box center [709, 12] width 75 height 13
click at [700, 30] on span "Đăng xuất" at bounding box center [713, 33] width 53 height 12
